Goal: Task Accomplishment & Management: Use online tool/utility

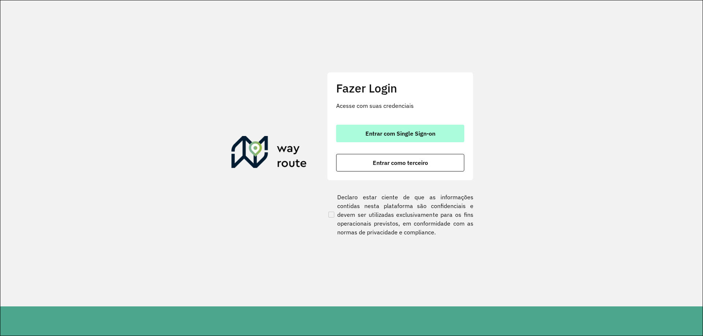
click at [371, 129] on button "Entrar com Single Sign-on" at bounding box center [400, 134] width 128 height 18
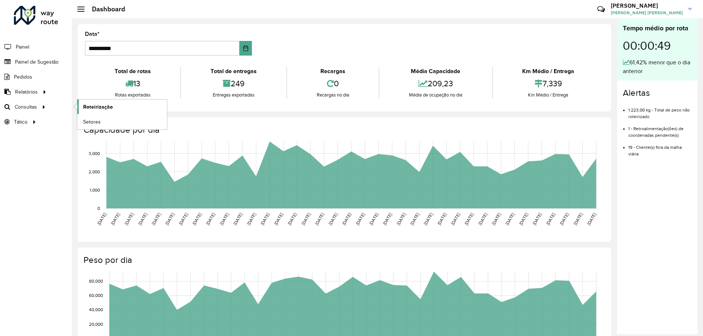
click at [86, 106] on span "Roteirização" at bounding box center [98, 107] width 30 height 8
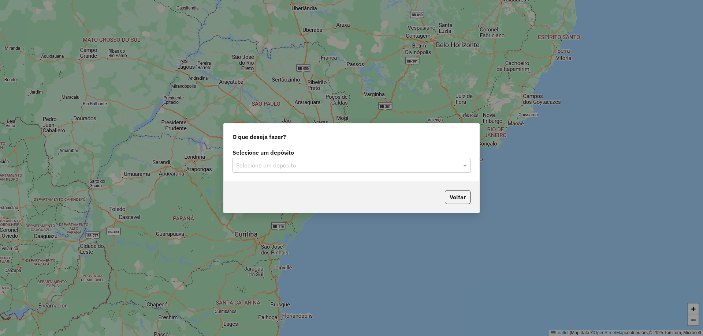
click at [308, 164] on input "text" at bounding box center [344, 165] width 216 height 9
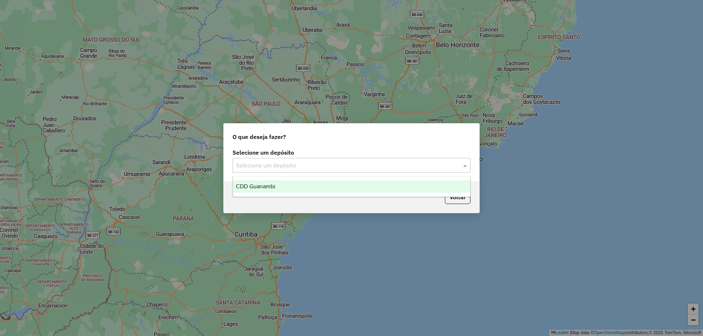
click at [275, 191] on div "CDD Guanambi" at bounding box center [351, 186] width 237 height 12
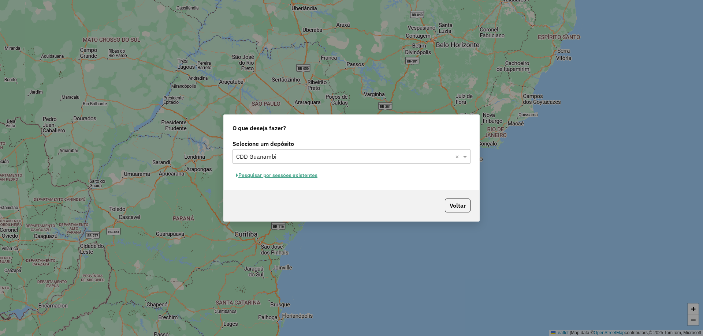
click at [307, 175] on button "Pesquisar por sessões existentes" at bounding box center [276, 175] width 88 height 11
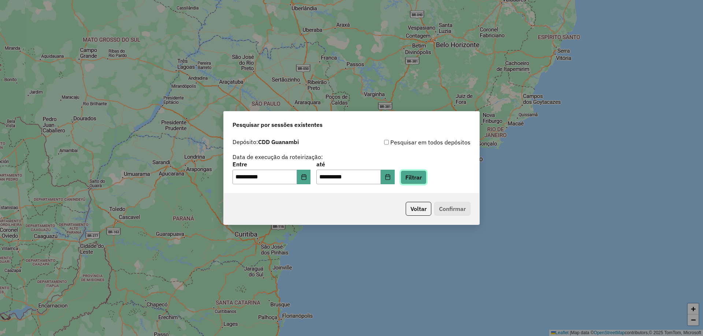
click at [426, 173] on button "Filtrar" at bounding box center [413, 178] width 26 height 14
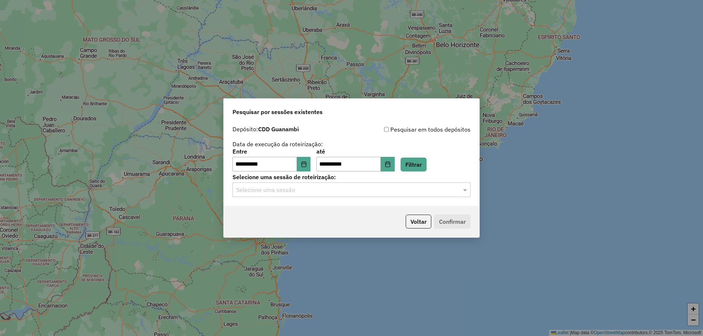
click at [328, 196] on div "Selecione uma sessão" at bounding box center [351, 190] width 238 height 15
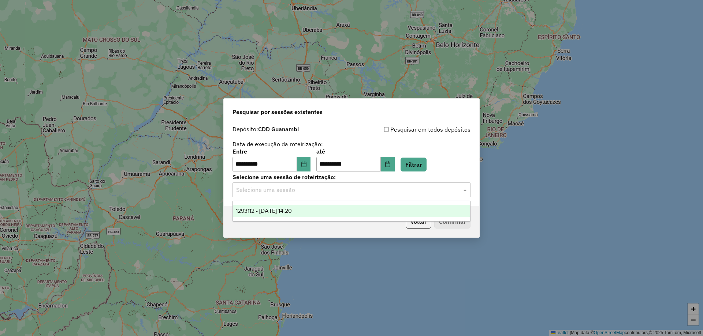
click at [325, 208] on div "1293112 - 13/10/2025 14:20" at bounding box center [351, 211] width 237 height 12
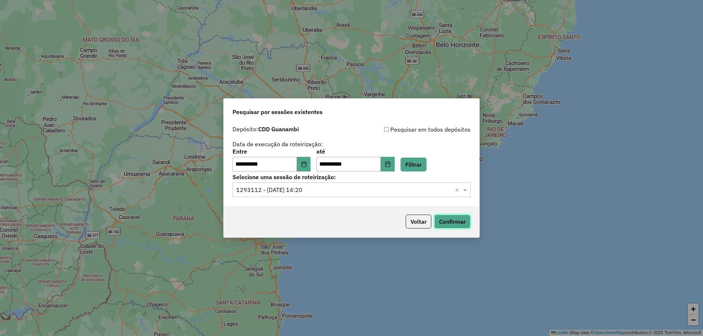
click at [453, 218] on button "Confirmar" at bounding box center [452, 222] width 36 height 14
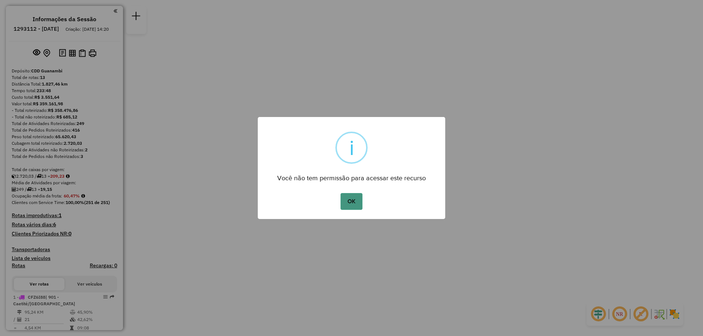
click at [346, 194] on button "OK" at bounding box center [351, 201] width 22 height 17
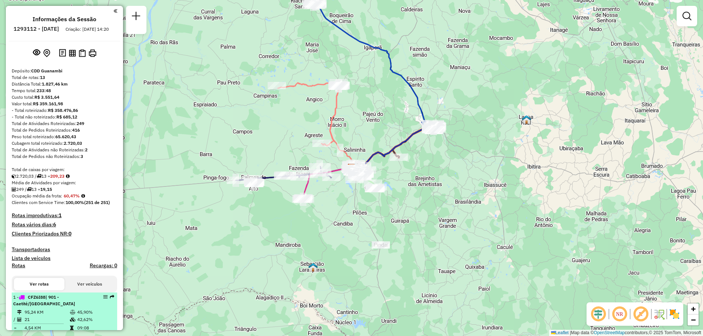
scroll to position [110, 0]
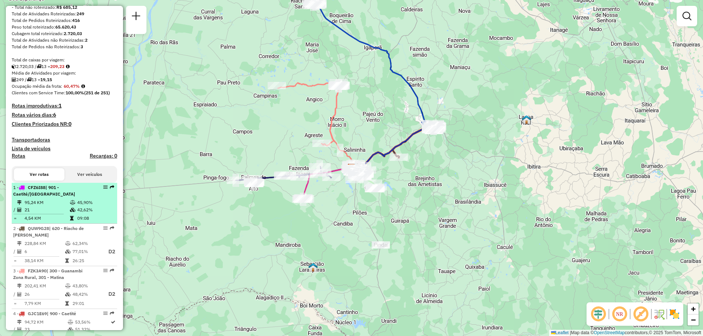
click at [77, 214] on td "42,62%" at bounding box center [95, 209] width 37 height 7
select select "**********"
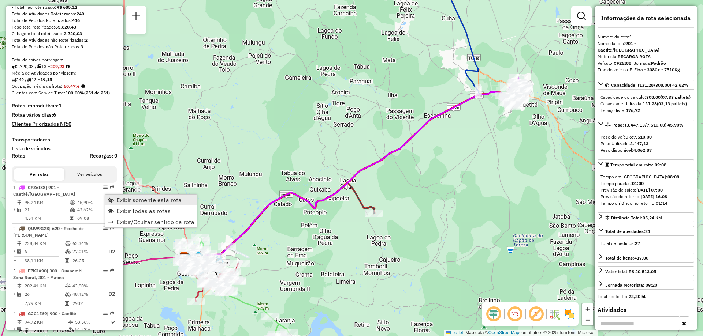
click at [122, 202] on span "Exibir somente esta rota" at bounding box center [148, 200] width 65 height 6
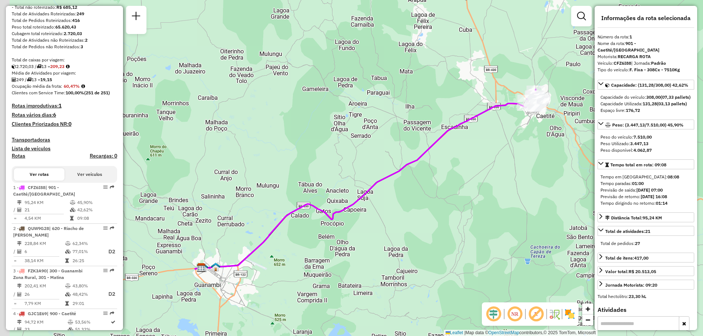
drag, startPoint x: 222, startPoint y: 198, endPoint x: 239, endPoint y: 210, distance: 20.6
click at [239, 210] on div "Janela de atendimento Grade de atendimento Capacidade Transportadoras Veículos …" at bounding box center [351, 168] width 703 height 336
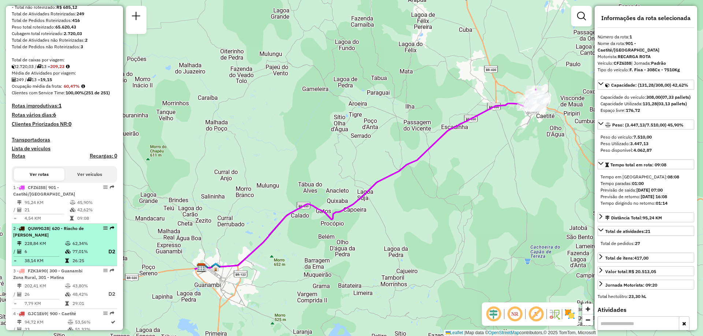
click at [72, 257] on td "77,01%" at bounding box center [86, 251] width 29 height 9
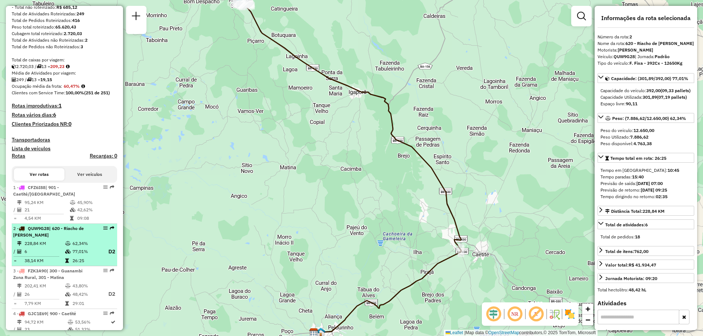
scroll to position [183, 0]
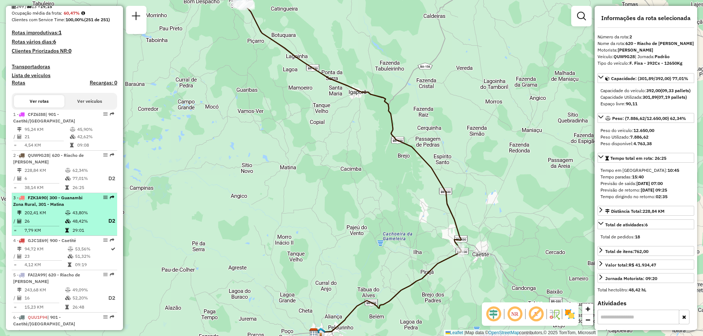
click at [68, 217] on td at bounding box center [68, 212] width 7 height 7
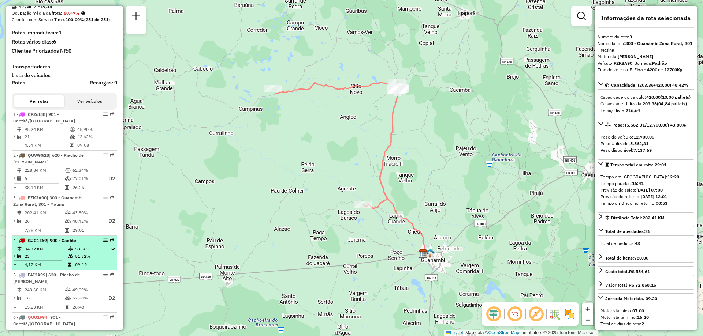
click at [61, 259] on td "23" at bounding box center [45, 256] width 43 height 7
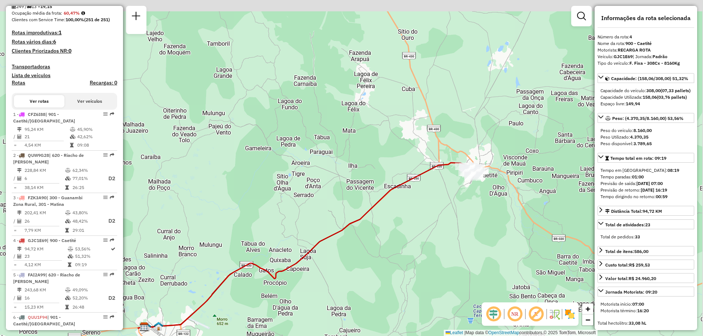
drag, startPoint x: 529, startPoint y: 137, endPoint x: 453, endPoint y: 195, distance: 95.8
click at [454, 195] on div "Janela de atendimento Grade de atendimento Capacidade Transportadoras Veículos …" at bounding box center [351, 168] width 703 height 336
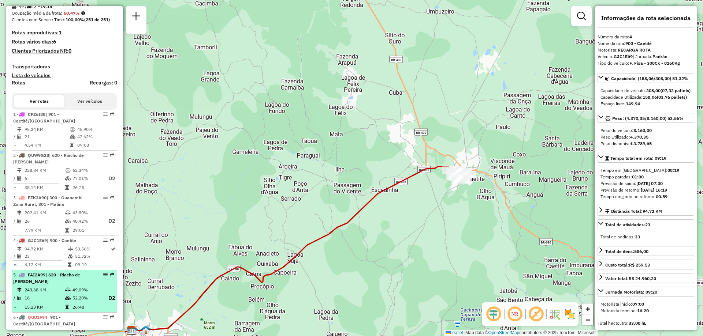
click at [55, 281] on span "| 620 - Riacho de [PERSON_NAME]" at bounding box center [46, 278] width 67 height 12
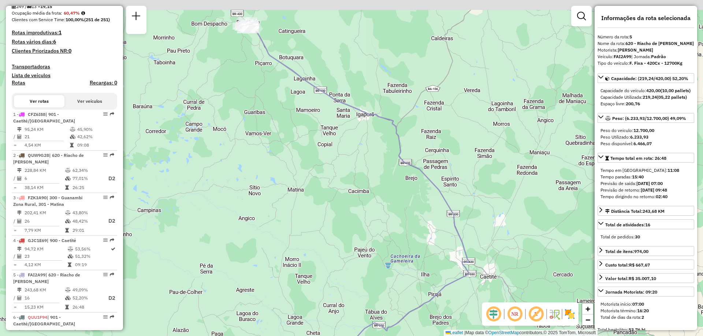
drag, startPoint x: 387, startPoint y: 143, endPoint x: 396, endPoint y: 170, distance: 27.7
click at [396, 170] on div "Janela de atendimento Grade de atendimento Capacidade Transportadoras Veículos …" at bounding box center [351, 168] width 703 height 336
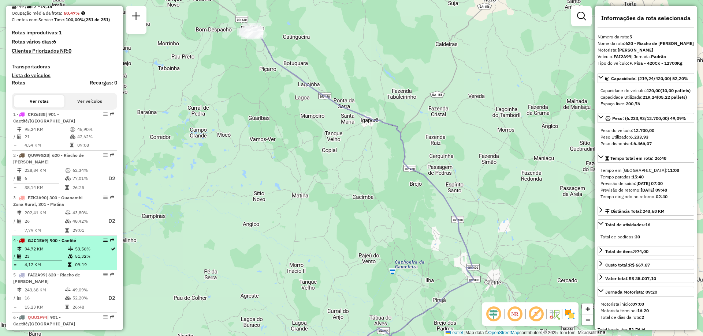
scroll to position [220, 0]
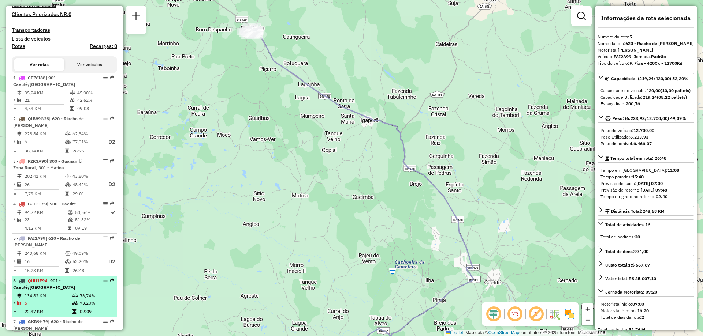
click at [56, 291] on div "6 - QUU1F94 | 901 - Caetité/[GEOGRAPHIC_DATA]" at bounding box center [52, 284] width 78 height 13
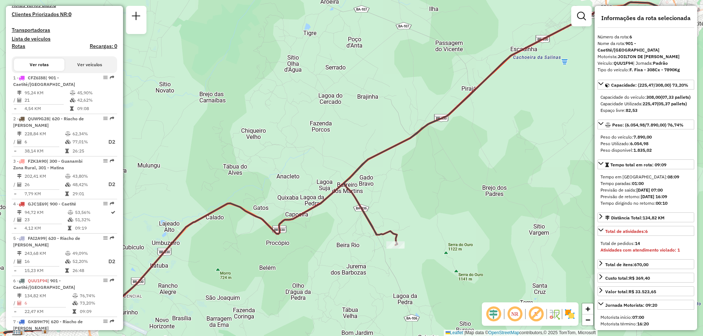
scroll to position [256, 0]
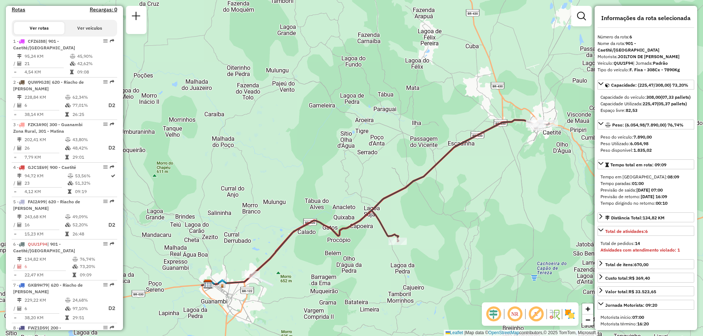
drag, startPoint x: 519, startPoint y: 159, endPoint x: 489, endPoint y: 181, distance: 37.2
click at [489, 181] on div "Janela de atendimento Grade de atendimento Capacidade Transportadoras Veículos …" at bounding box center [351, 168] width 703 height 336
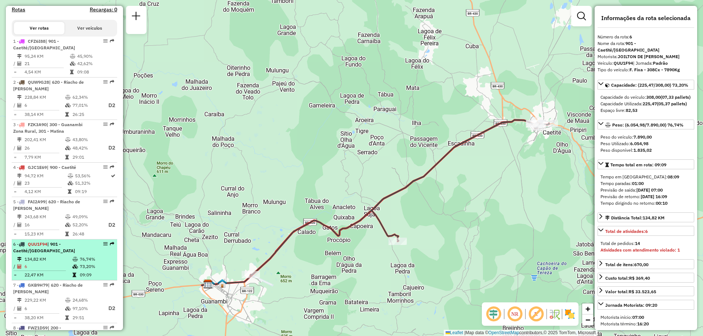
click at [70, 254] on div "6 - QUU1F94 | 901 - Caetité/[GEOGRAPHIC_DATA]" at bounding box center [52, 247] width 78 height 13
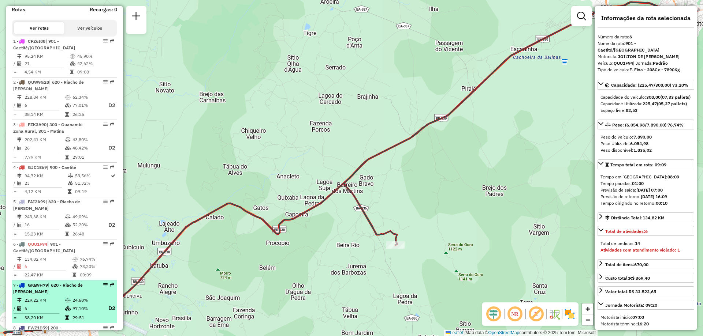
click at [68, 295] on div "7 - GKB9H79 | 620 - [GEOGRAPHIC_DATA][PERSON_NAME]" at bounding box center [52, 288] width 78 height 13
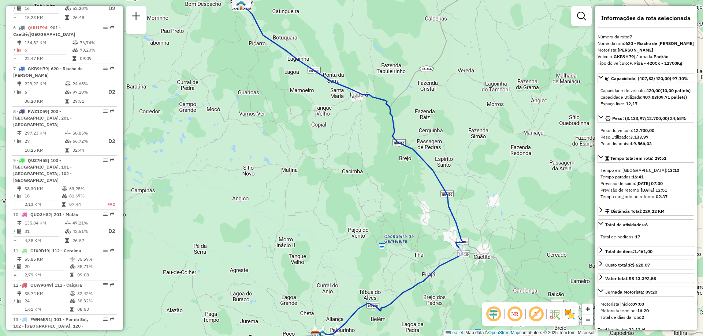
scroll to position [488, 0]
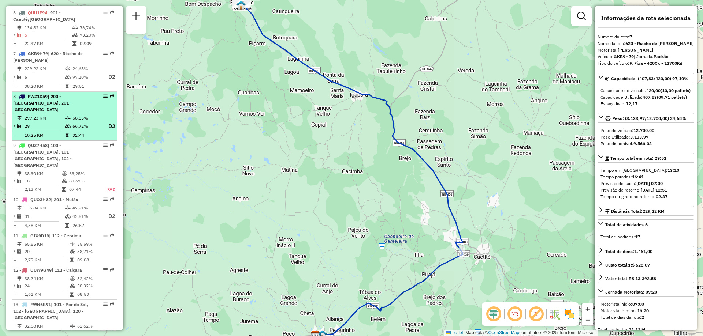
click at [58, 126] on td "29" at bounding box center [44, 126] width 41 height 9
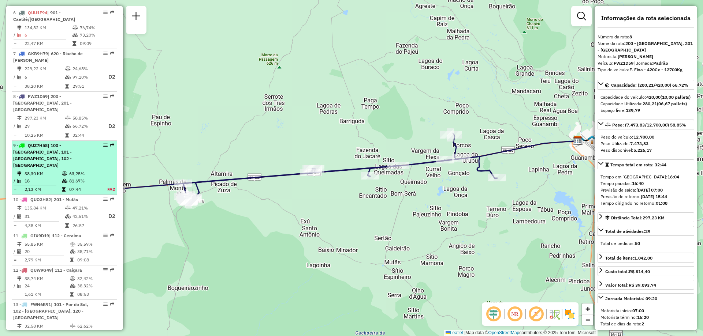
click at [63, 162] on div "9 - QUZ7H58 | 100 - [GEOGRAPHIC_DATA], 101 - [GEOGRAPHIC_DATA], 102 - [GEOGRAPH…" at bounding box center [52, 155] width 78 height 26
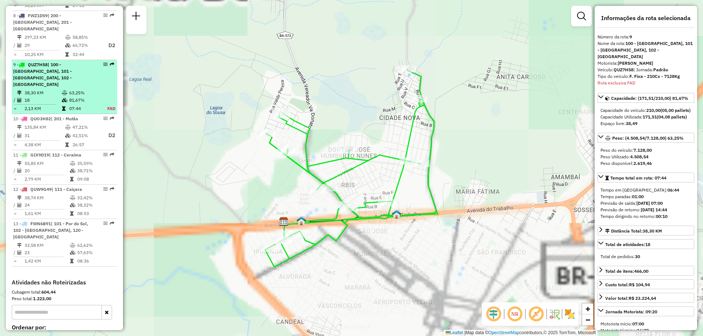
scroll to position [623, 0]
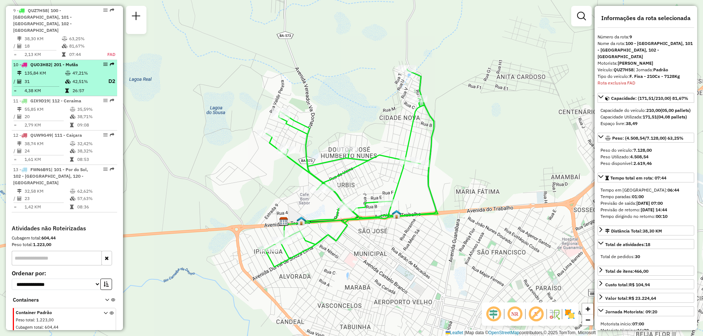
click at [72, 78] on td "42,51%" at bounding box center [86, 81] width 29 height 9
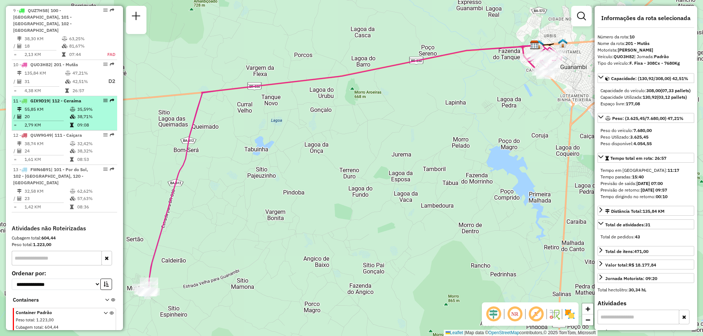
click at [61, 113] on td "20" at bounding box center [46, 116] width 45 height 7
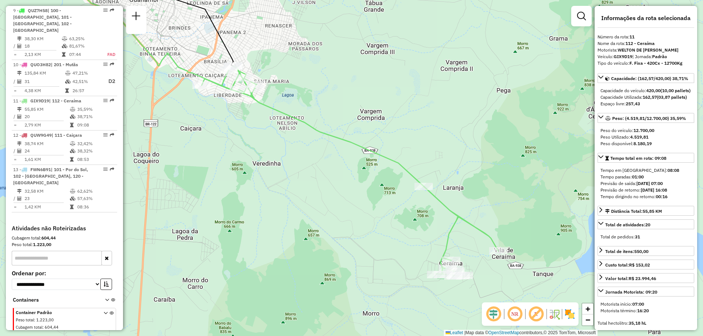
drag, startPoint x: 446, startPoint y: 246, endPoint x: 368, endPoint y: 186, distance: 98.4
click at [368, 186] on div "Janela de atendimento Grade de atendimento Capacidade Transportadoras Veículos …" at bounding box center [351, 168] width 703 height 336
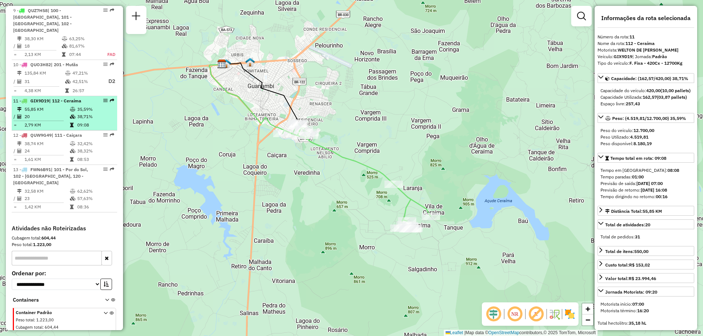
click at [58, 106] on td "55,85 KM" at bounding box center [46, 109] width 45 height 7
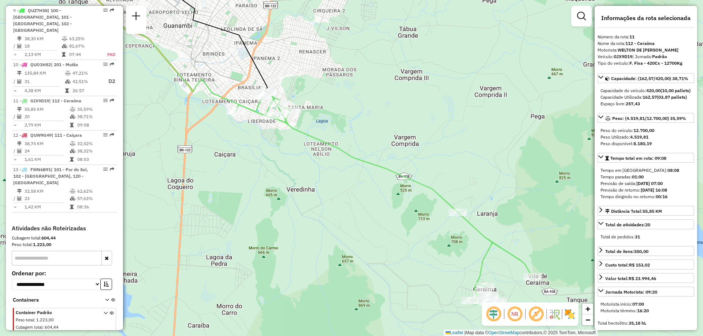
drag, startPoint x: 396, startPoint y: 221, endPoint x: 379, endPoint y: 207, distance: 22.9
click at [379, 207] on div "Janela de atendimento Grade de atendimento Capacidade Transportadoras Veículos …" at bounding box center [351, 168] width 703 height 336
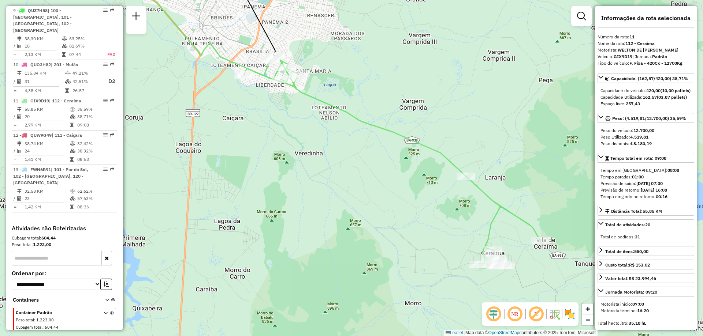
drag, startPoint x: 390, startPoint y: 239, endPoint x: 398, endPoint y: 203, distance: 37.1
click at [398, 203] on div "Janela de atendimento Grade de atendimento Capacidade Transportadoras Veículos …" at bounding box center [351, 168] width 703 height 336
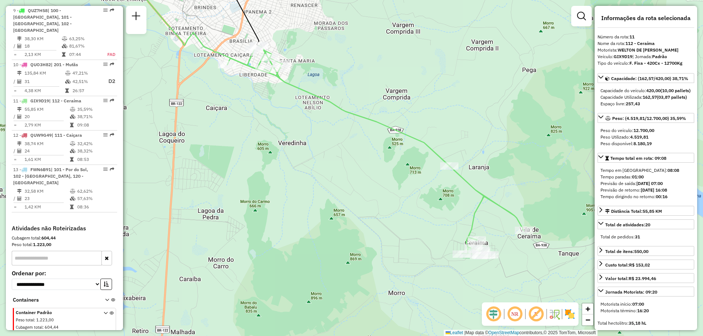
drag, startPoint x: 398, startPoint y: 203, endPoint x: 381, endPoint y: 193, distance: 19.4
click at [381, 193] on div "Janela de atendimento Grade de atendimento Capacidade Transportadoras Veículos …" at bounding box center [351, 168] width 703 height 336
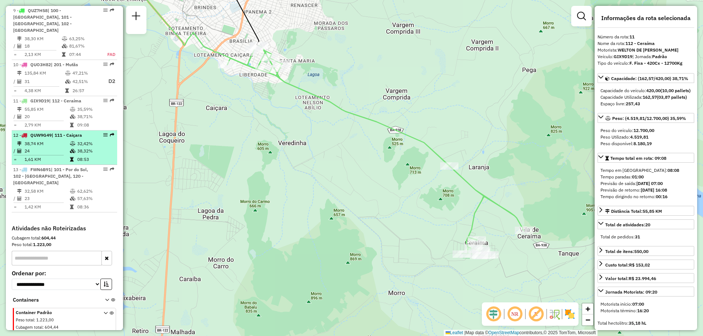
click at [34, 148] on td "24" at bounding box center [46, 151] width 45 height 7
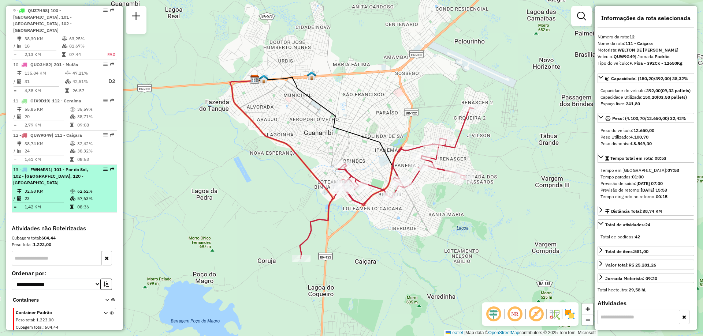
click at [43, 195] on td "23" at bounding box center [46, 198] width 45 height 7
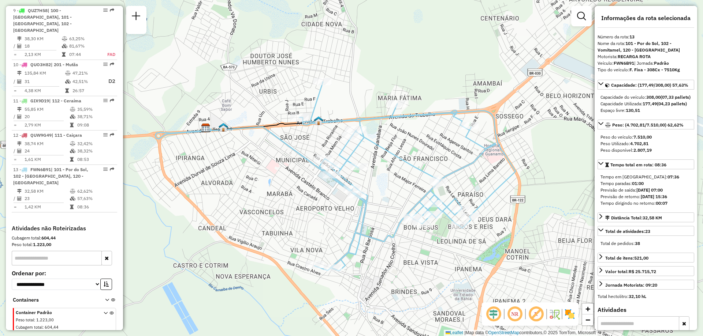
drag, startPoint x: 343, startPoint y: 124, endPoint x: 327, endPoint y: 133, distance: 18.2
click at [327, 133] on div "Janela de atendimento Grade de atendimento Capacidade Transportadoras Veículos …" at bounding box center [351, 168] width 703 height 336
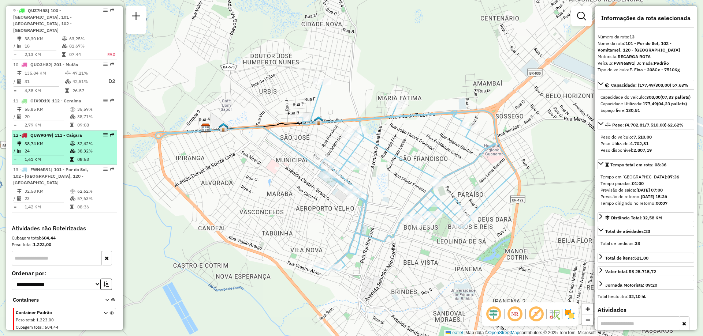
click at [52, 148] on td "24" at bounding box center [46, 151] width 45 height 7
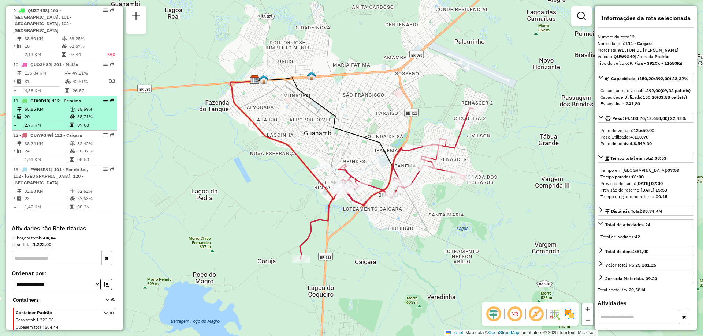
click at [70, 115] on icon at bounding box center [72, 117] width 5 height 4
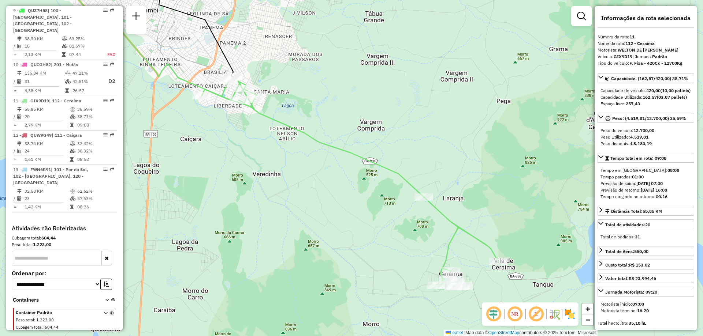
drag, startPoint x: 367, startPoint y: 247, endPoint x: 292, endPoint y: 200, distance: 88.3
click at [292, 200] on div "Janela de atendimento Grade de atendimento Capacidade Transportadoras Veículos …" at bounding box center [351, 168] width 703 height 336
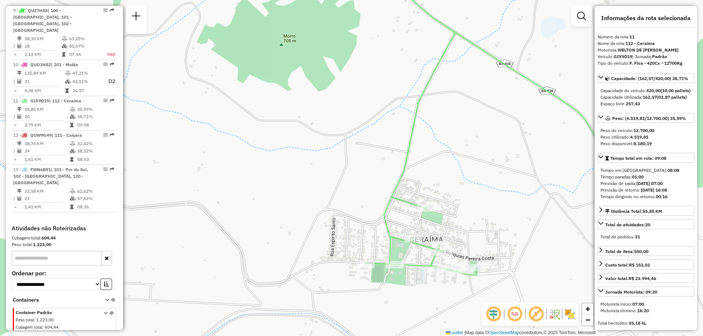
drag, startPoint x: 510, startPoint y: 255, endPoint x: 489, endPoint y: 223, distance: 38.1
click at [489, 223] on div "Janela de atendimento Grade de atendimento Capacidade Transportadoras Veículos …" at bounding box center [351, 168] width 703 height 336
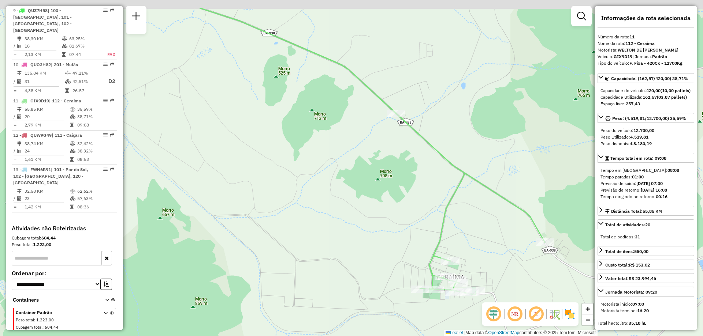
drag, startPoint x: 489, startPoint y: 173, endPoint x: 488, endPoint y: 220, distance: 46.2
click at [488, 220] on div "Janela de atendimento Grade de atendimento Capacidade Transportadoras Veículos …" at bounding box center [351, 168] width 703 height 336
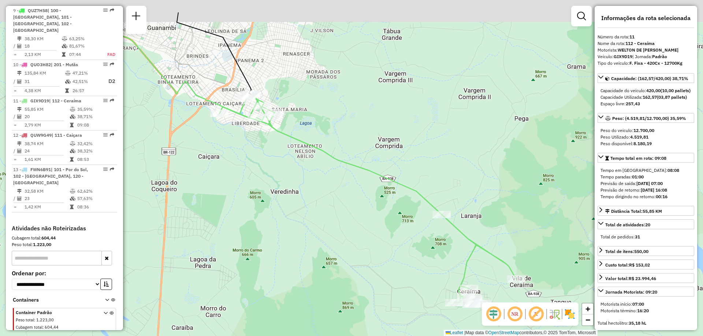
drag, startPoint x: 361, startPoint y: 131, endPoint x: 371, endPoint y: 221, distance: 90.7
click at [371, 221] on div "Janela de atendimento Grade de atendimento Capacidade Transportadoras Veículos …" at bounding box center [351, 168] width 703 height 336
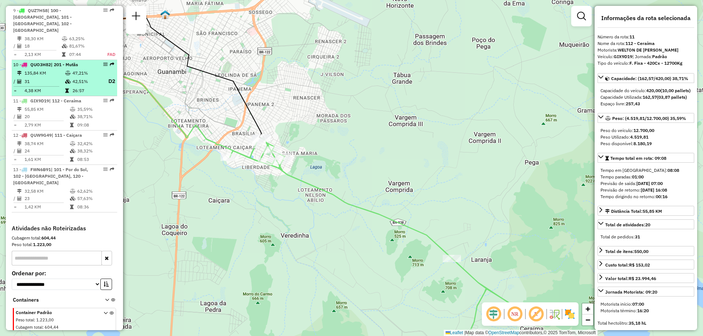
click at [34, 77] on td "31" at bounding box center [44, 81] width 41 height 9
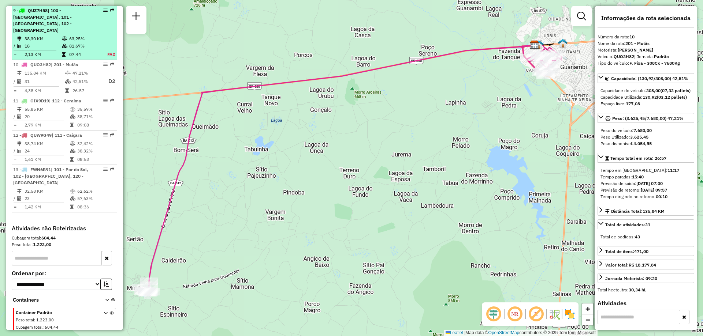
click at [52, 35] on td "38,30 KM" at bounding box center [42, 38] width 37 height 7
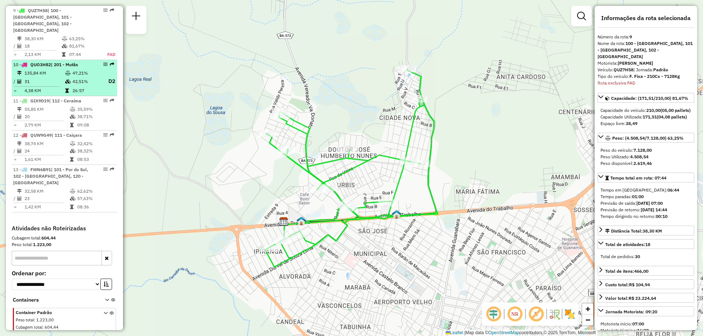
scroll to position [550, 0]
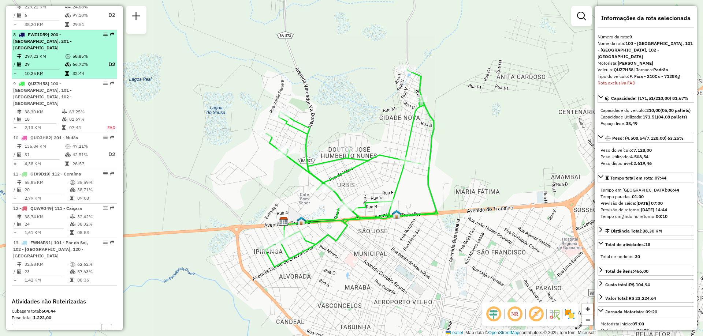
click at [105, 56] on table "297,23 KM 58,85% / 29 66,72% D2 = 10,25 KM 32:44" at bounding box center [64, 65] width 102 height 25
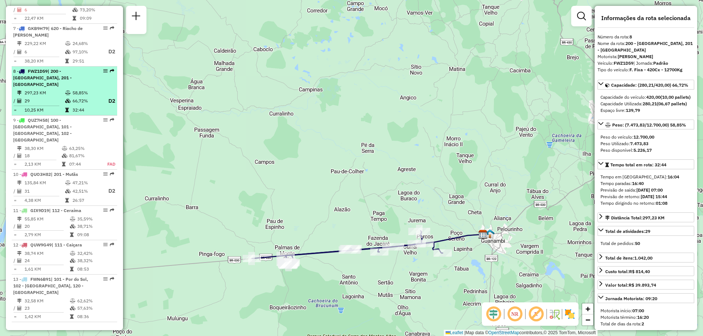
scroll to position [477, 0]
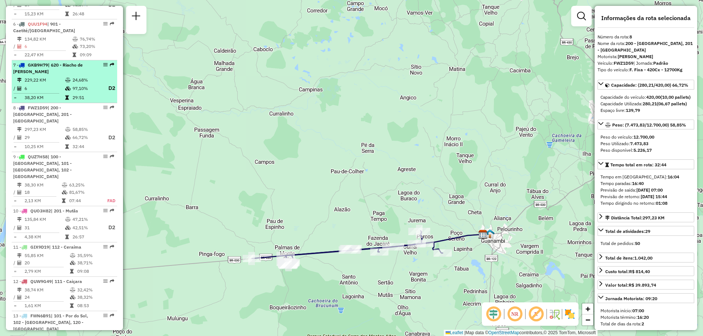
click at [83, 93] on td "97,10%" at bounding box center [86, 88] width 29 height 9
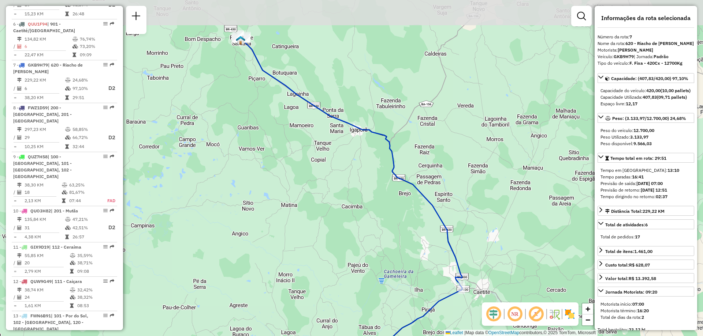
drag, startPoint x: 328, startPoint y: 145, endPoint x: 328, endPoint y: 181, distance: 35.9
click at [328, 181] on div "Janela de atendimento Grade de atendimento Capacidade Transportadoras Veículos …" at bounding box center [351, 168] width 703 height 336
